Goal: Use online tool/utility

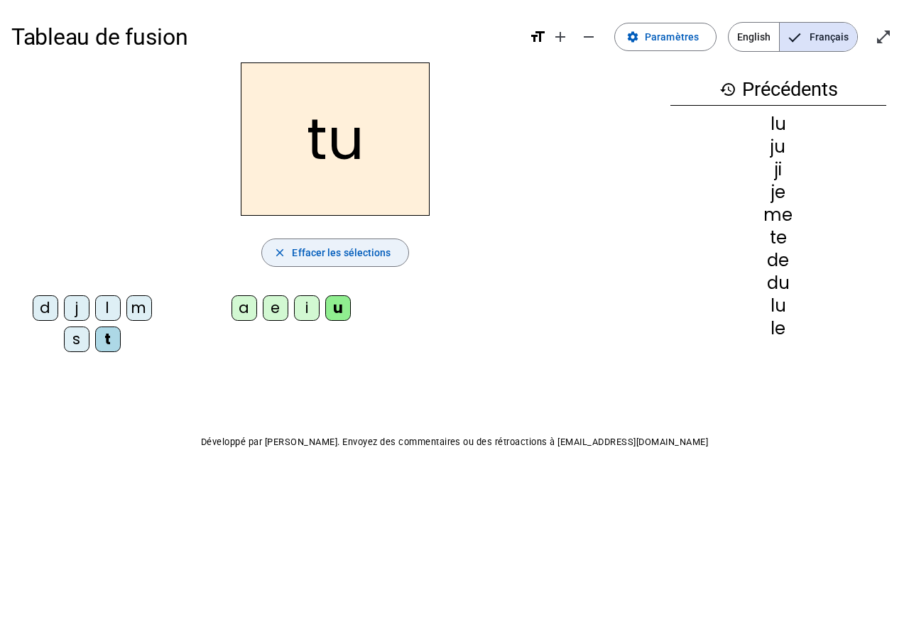
click at [352, 250] on span "Effacer les sélections" at bounding box center [341, 252] width 99 height 17
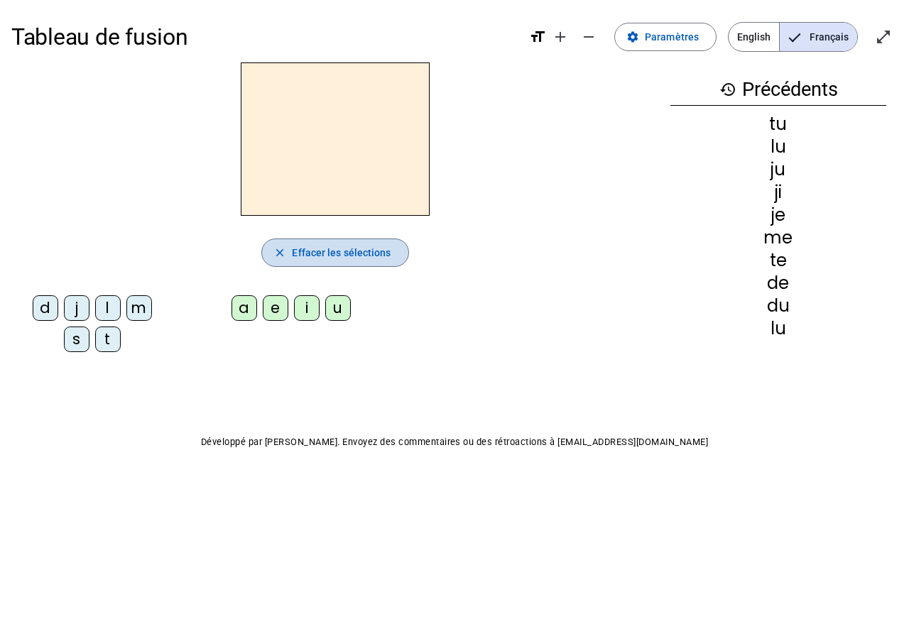
click at [334, 253] on span "Effacer les sélections" at bounding box center [341, 252] width 99 height 17
click at [726, 92] on mat-icon "history" at bounding box center [727, 89] width 17 height 17
click at [107, 308] on div "l" at bounding box center [108, 308] width 26 height 26
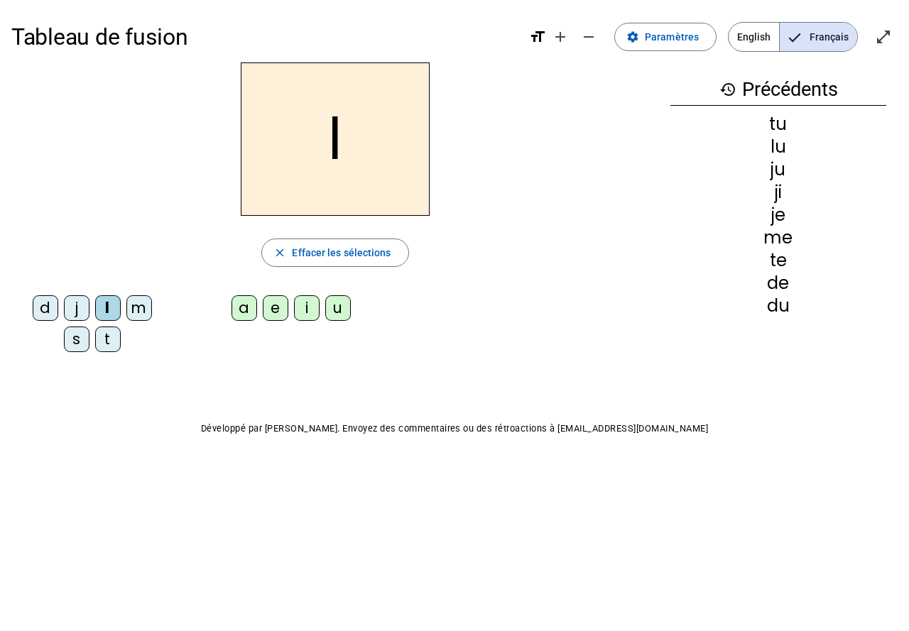
click at [334, 317] on div "u" at bounding box center [338, 308] width 26 height 26
click at [313, 313] on div "i" at bounding box center [307, 308] width 26 height 26
click at [81, 340] on div "s" at bounding box center [77, 340] width 26 height 26
click at [345, 315] on div "u" at bounding box center [338, 308] width 26 height 26
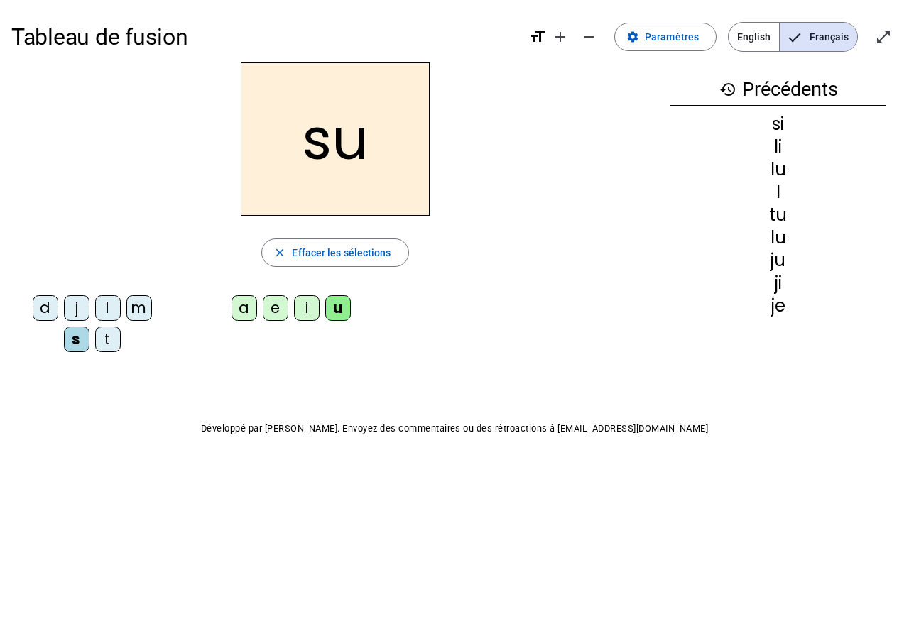
click at [278, 317] on div "e" at bounding box center [276, 308] width 26 height 26
click at [108, 308] on div "l" at bounding box center [108, 308] width 26 height 26
click at [81, 312] on div "j" at bounding box center [77, 308] width 26 height 26
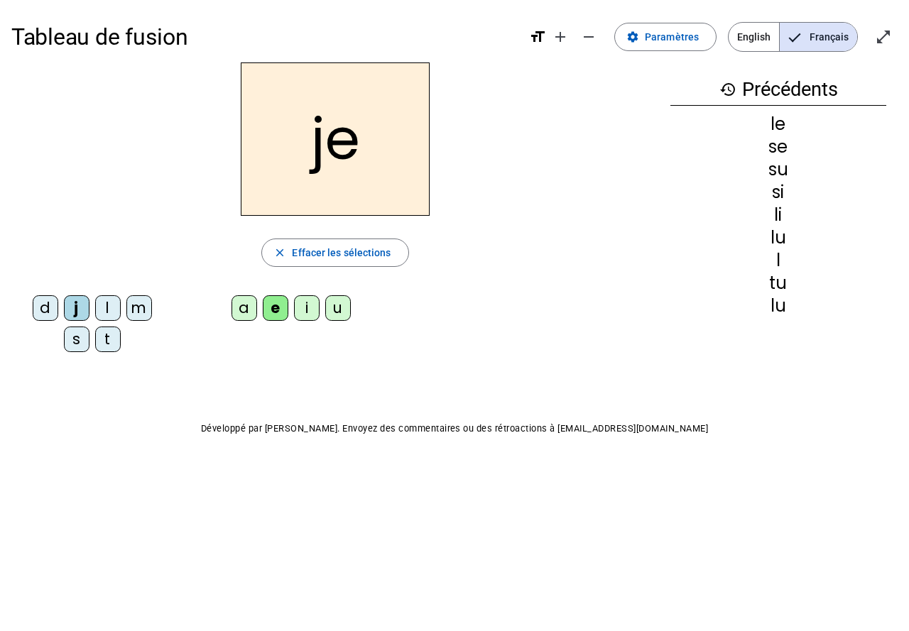
click at [329, 317] on div "u" at bounding box center [338, 308] width 26 height 26
click at [73, 344] on div "s" at bounding box center [77, 340] width 26 height 26
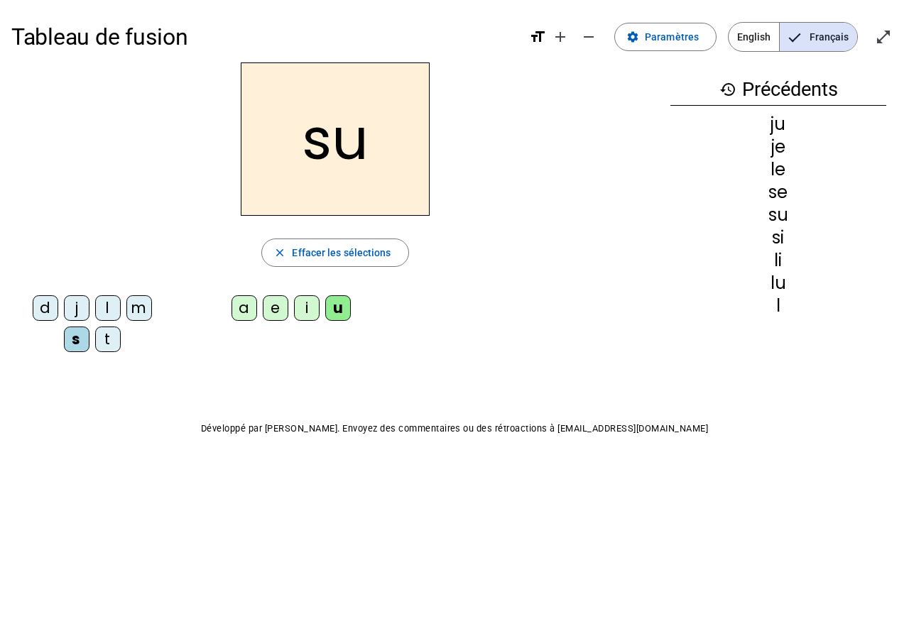
click at [50, 319] on div "d" at bounding box center [46, 308] width 26 height 26
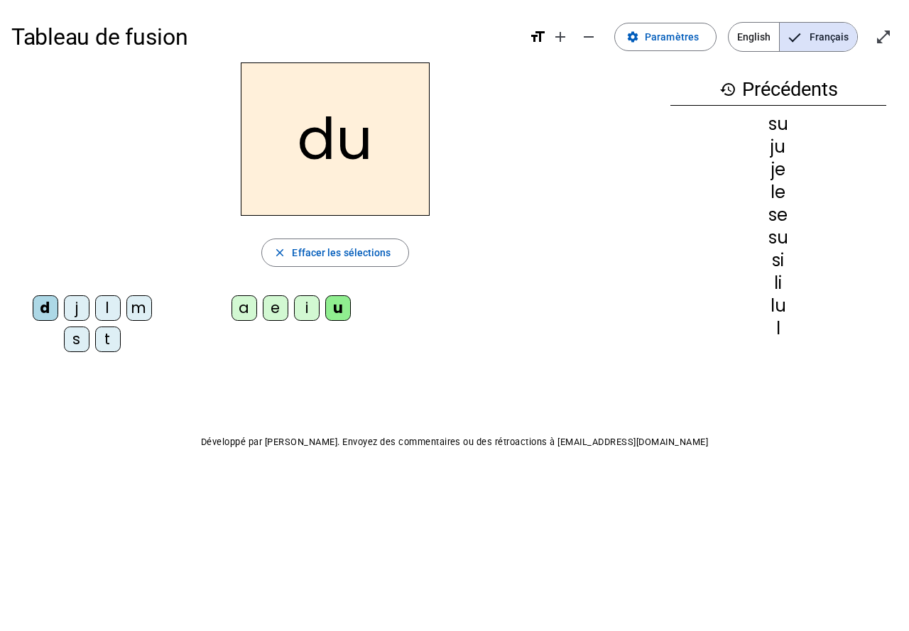
click at [288, 361] on div "d j l m s t a e i u" at bounding box center [335, 327] width 648 height 74
click at [75, 334] on div "s" at bounding box center [77, 340] width 26 height 26
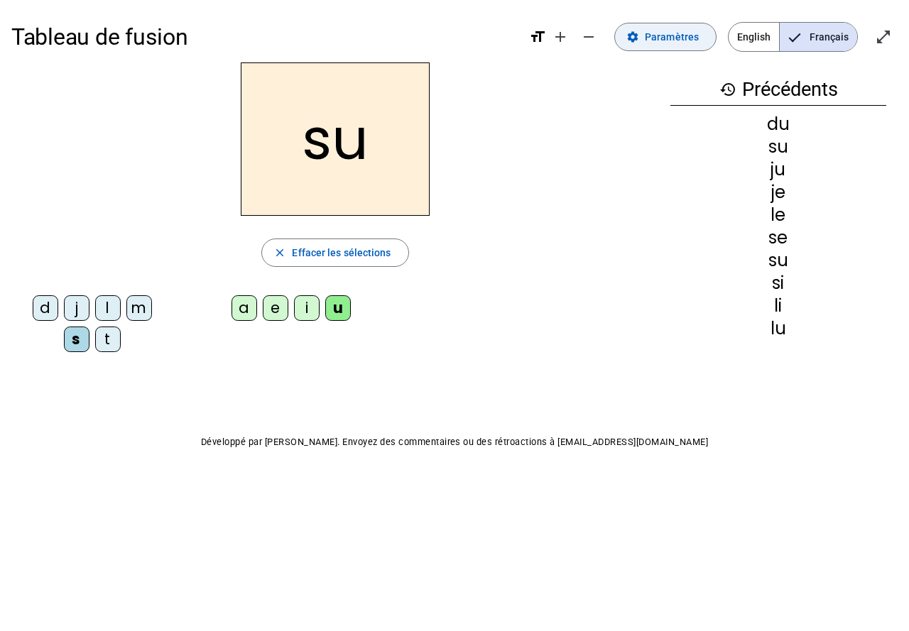
click at [258, 362] on div "d j l m s t a e i u" at bounding box center [335, 327] width 648 height 74
click at [305, 313] on div "i" at bounding box center [307, 308] width 26 height 26
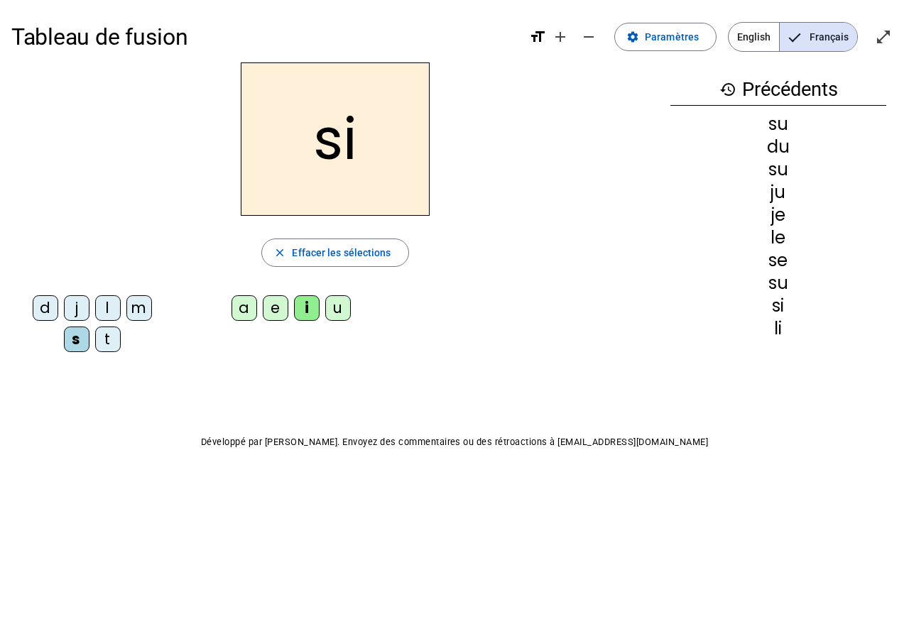
click at [342, 307] on div "u" at bounding box center [338, 308] width 26 height 26
click at [116, 312] on div "l" at bounding box center [108, 308] width 26 height 26
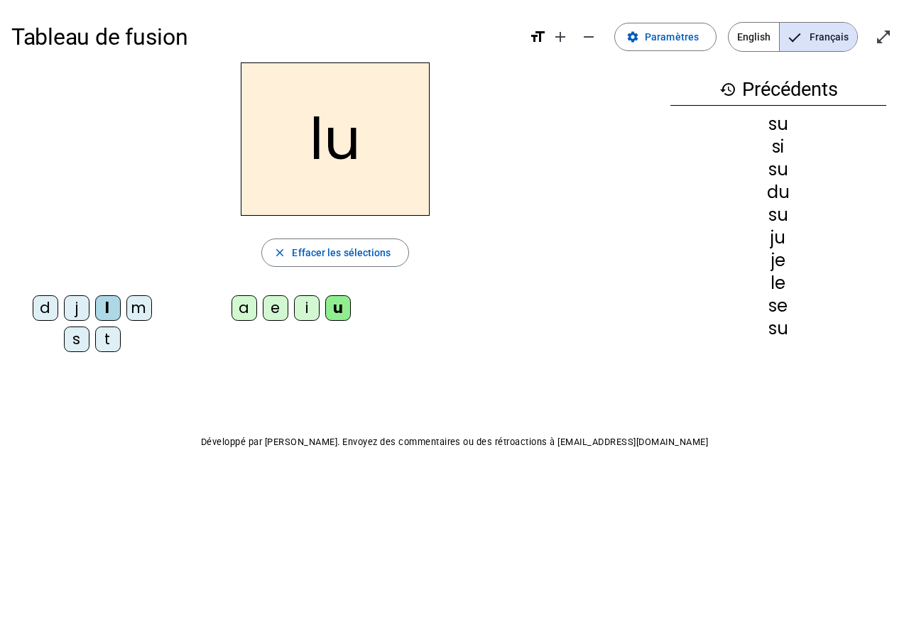
click at [310, 310] on div "i" at bounding box center [307, 308] width 26 height 26
click at [277, 307] on div "e" at bounding box center [276, 308] width 26 height 26
click at [136, 307] on div "m" at bounding box center [139, 308] width 26 height 26
